Goal: Information Seeking & Learning: Learn about a topic

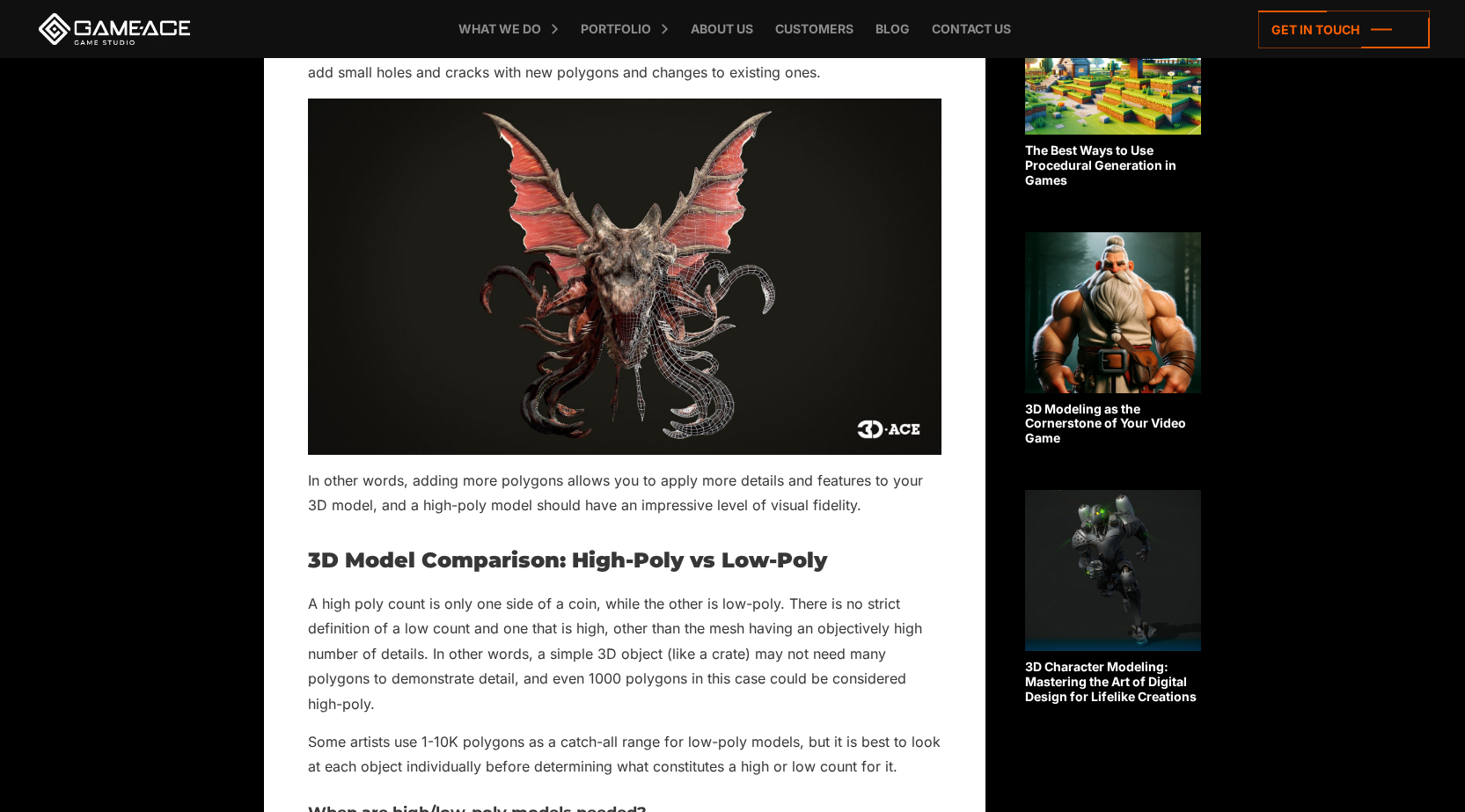
scroll to position [1144, 0]
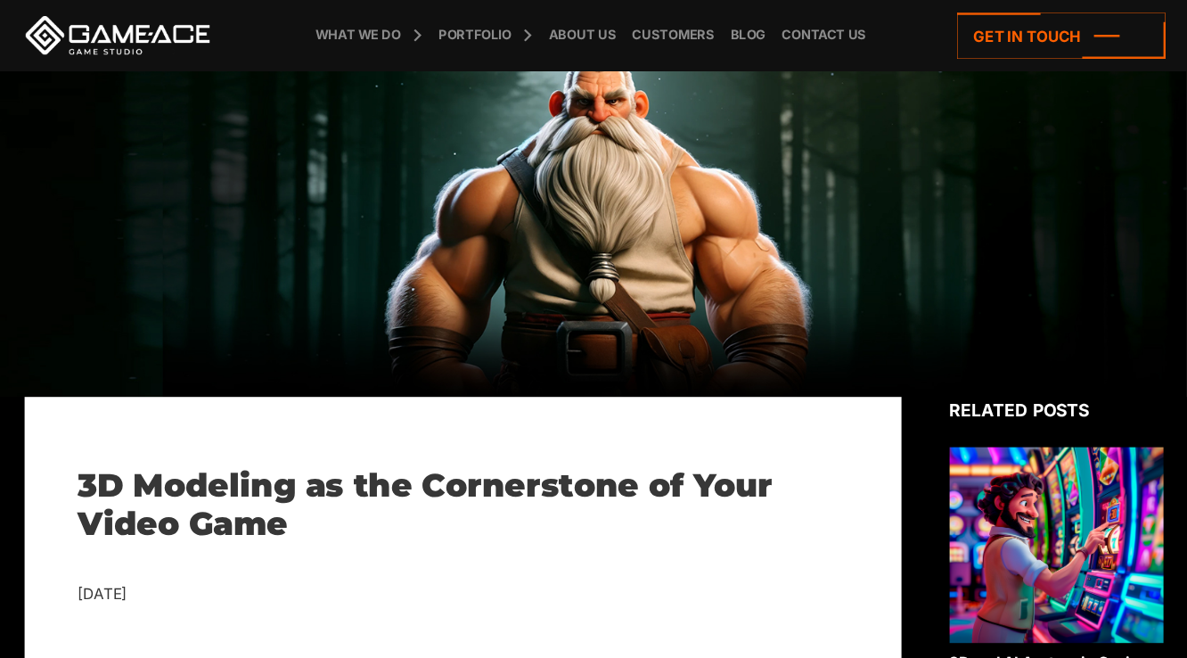
scroll to position [45, 0]
